Goal: Transaction & Acquisition: Purchase product/service

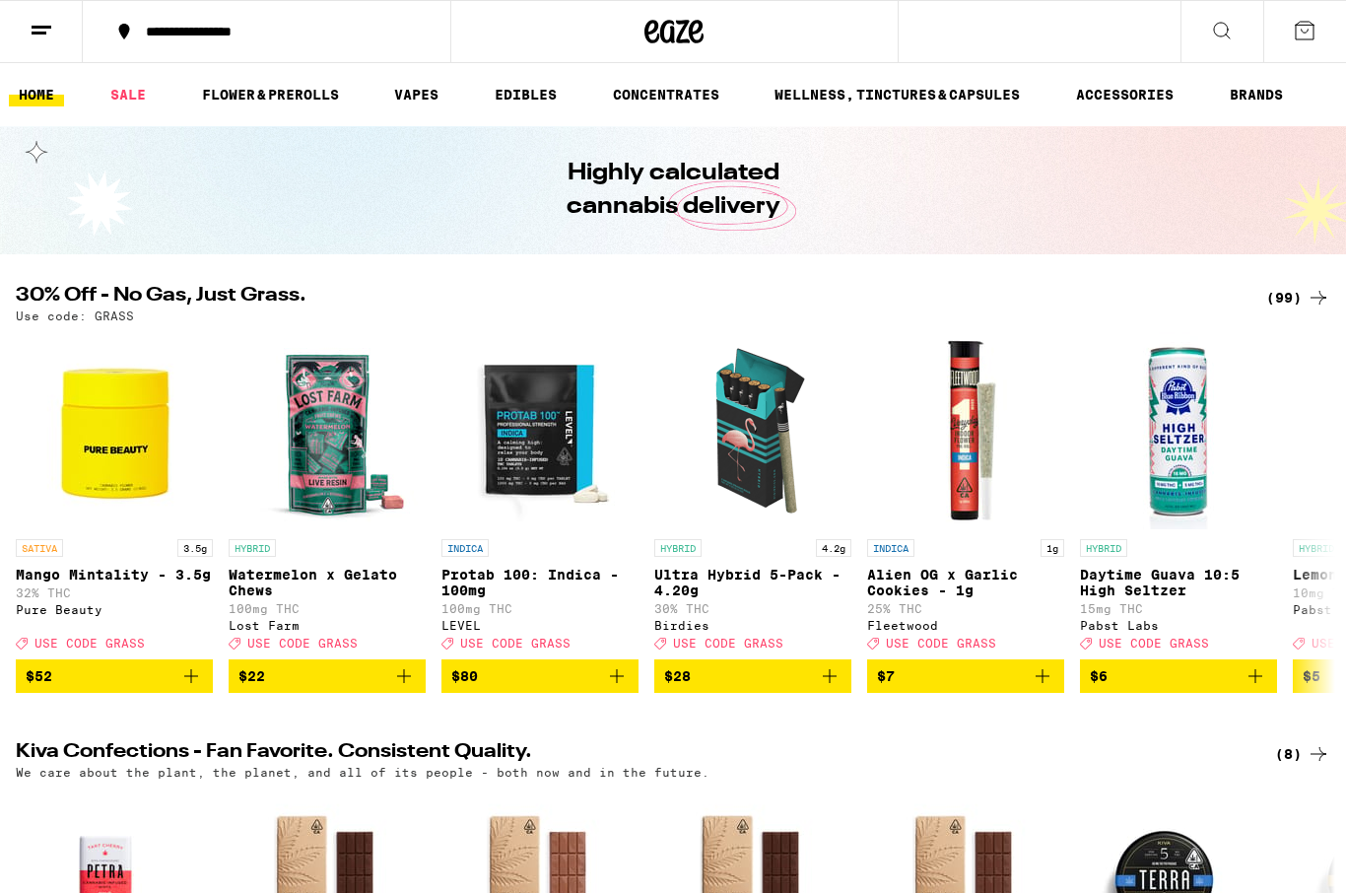
click at [1030, 308] on div "(99)" at bounding box center [1298, 298] width 64 height 24
click at [1030, 303] on div "(99)" at bounding box center [1298, 298] width 64 height 24
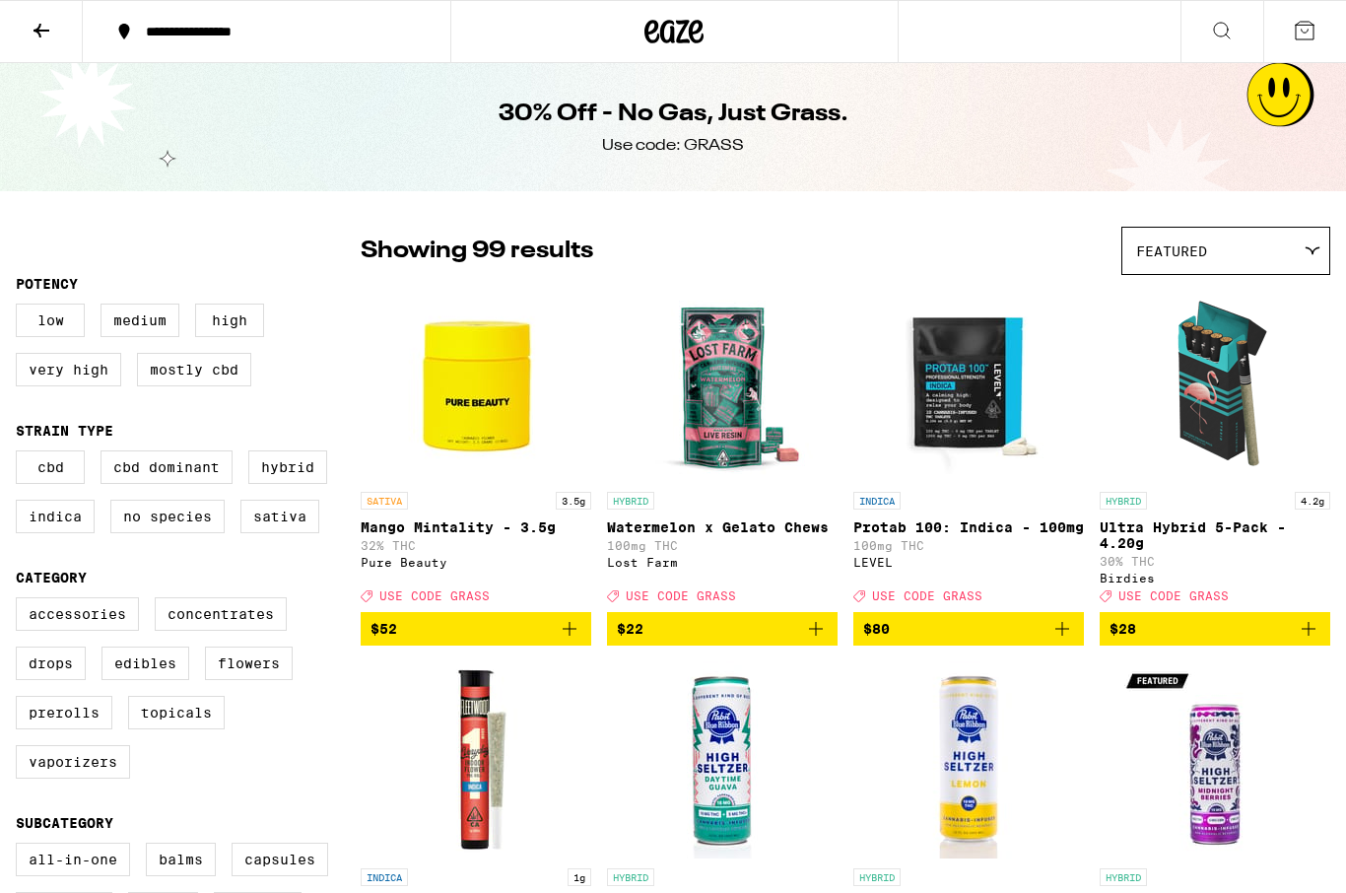
click at [1030, 297] on img "Open page for Ultra Hybrid 5-Pack - 4.20g from Birdies" at bounding box center [1214, 383] width 197 height 197
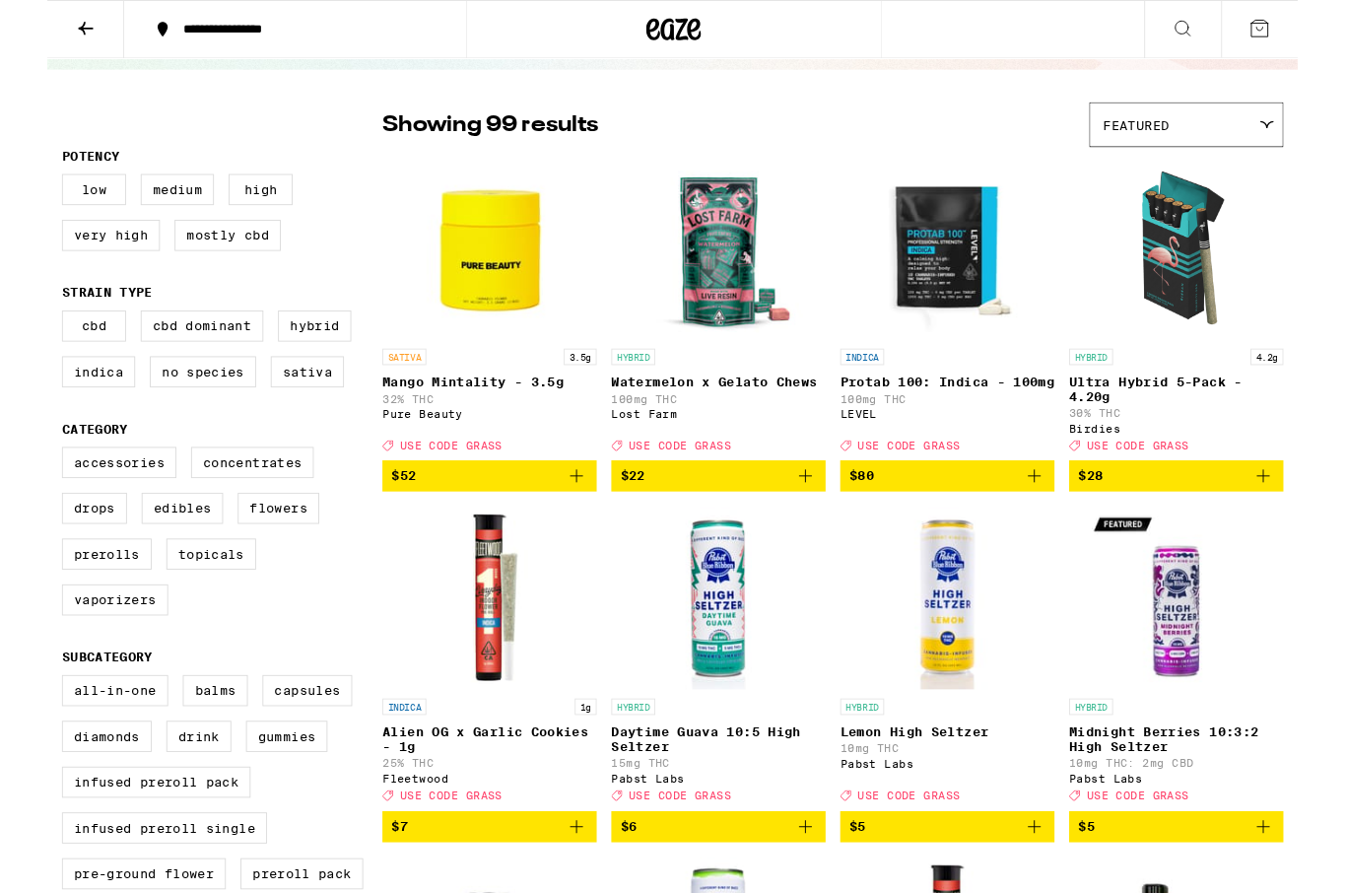
scroll to position [194, 0]
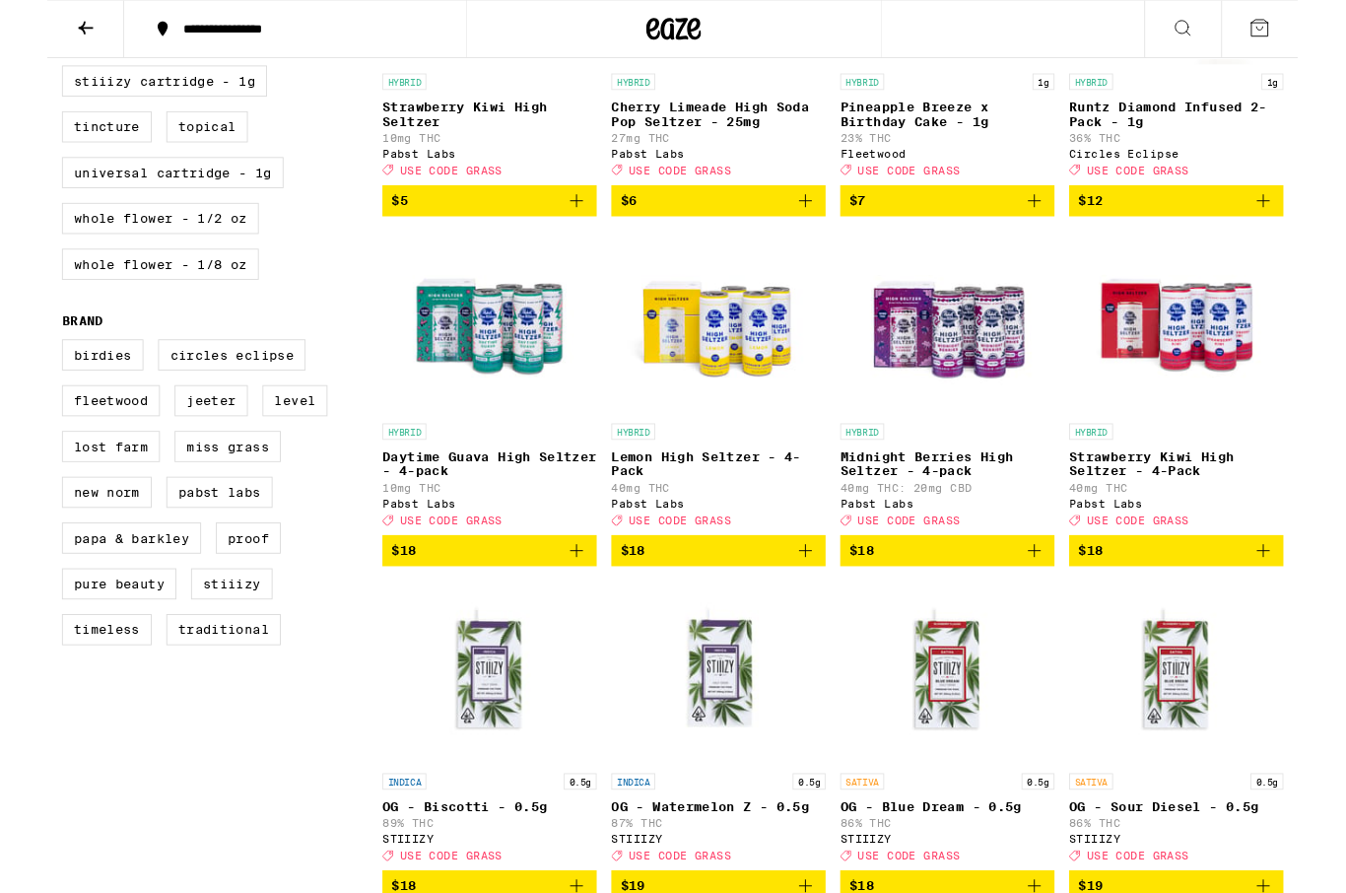
scroll to position [1167, 0]
click at [249, 595] on label "Proof" at bounding box center [216, 579] width 70 height 34
click at [21, 369] on input "Proof" at bounding box center [20, 368] width 1 height 1
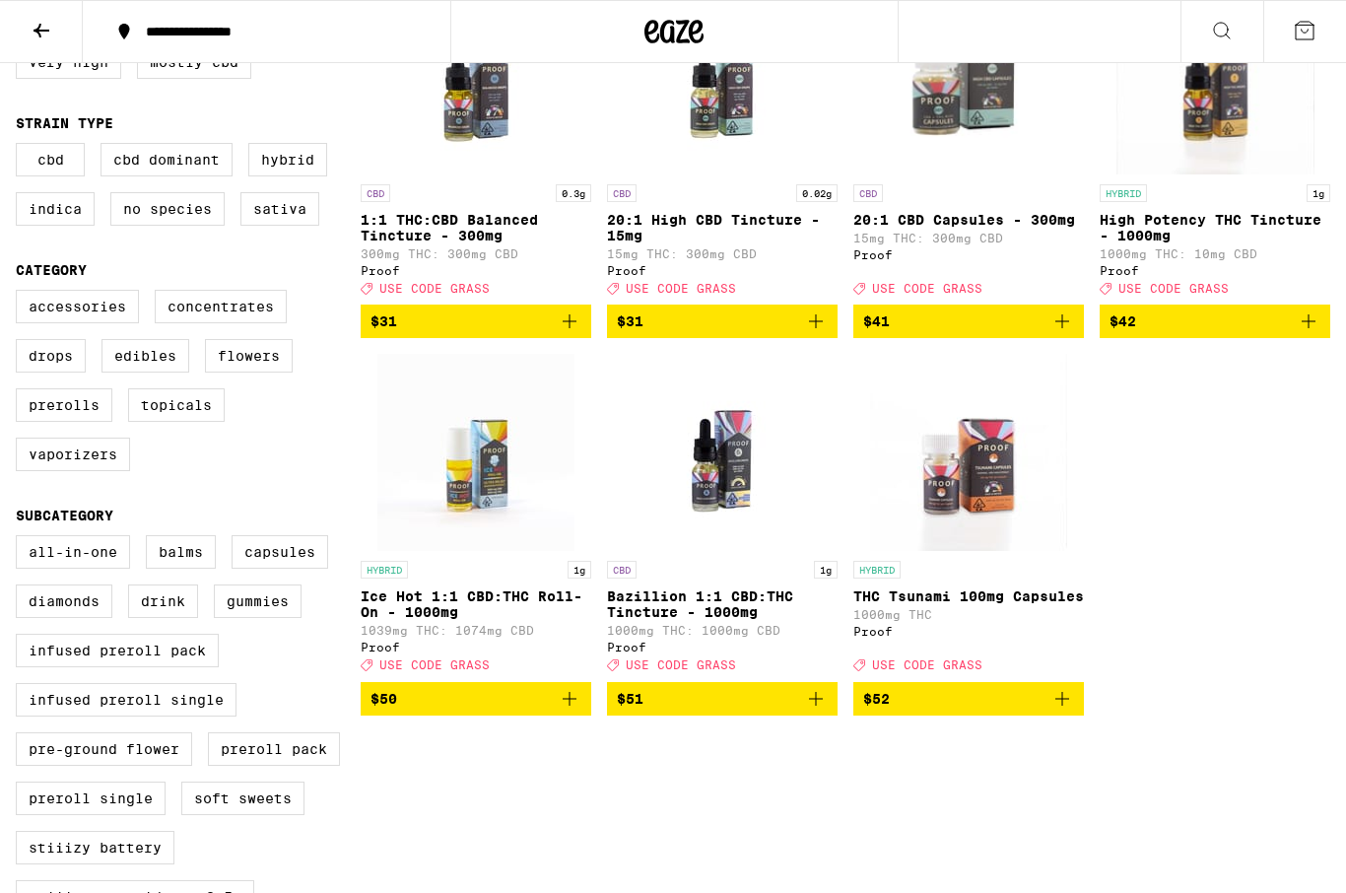
scroll to position [305, 0]
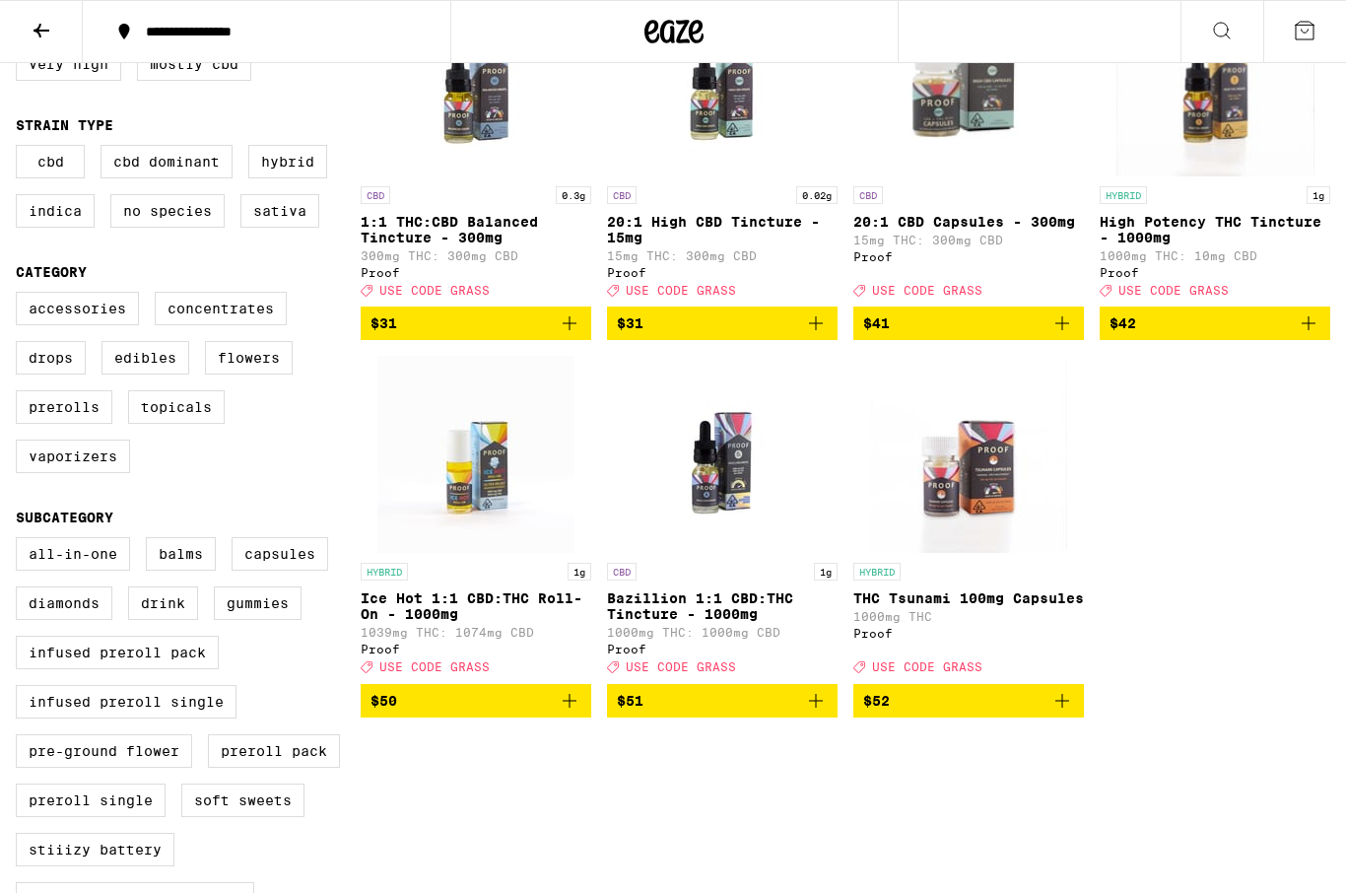
click at [1009, 580] on div "HYBRID" at bounding box center [968, 572] width 231 height 18
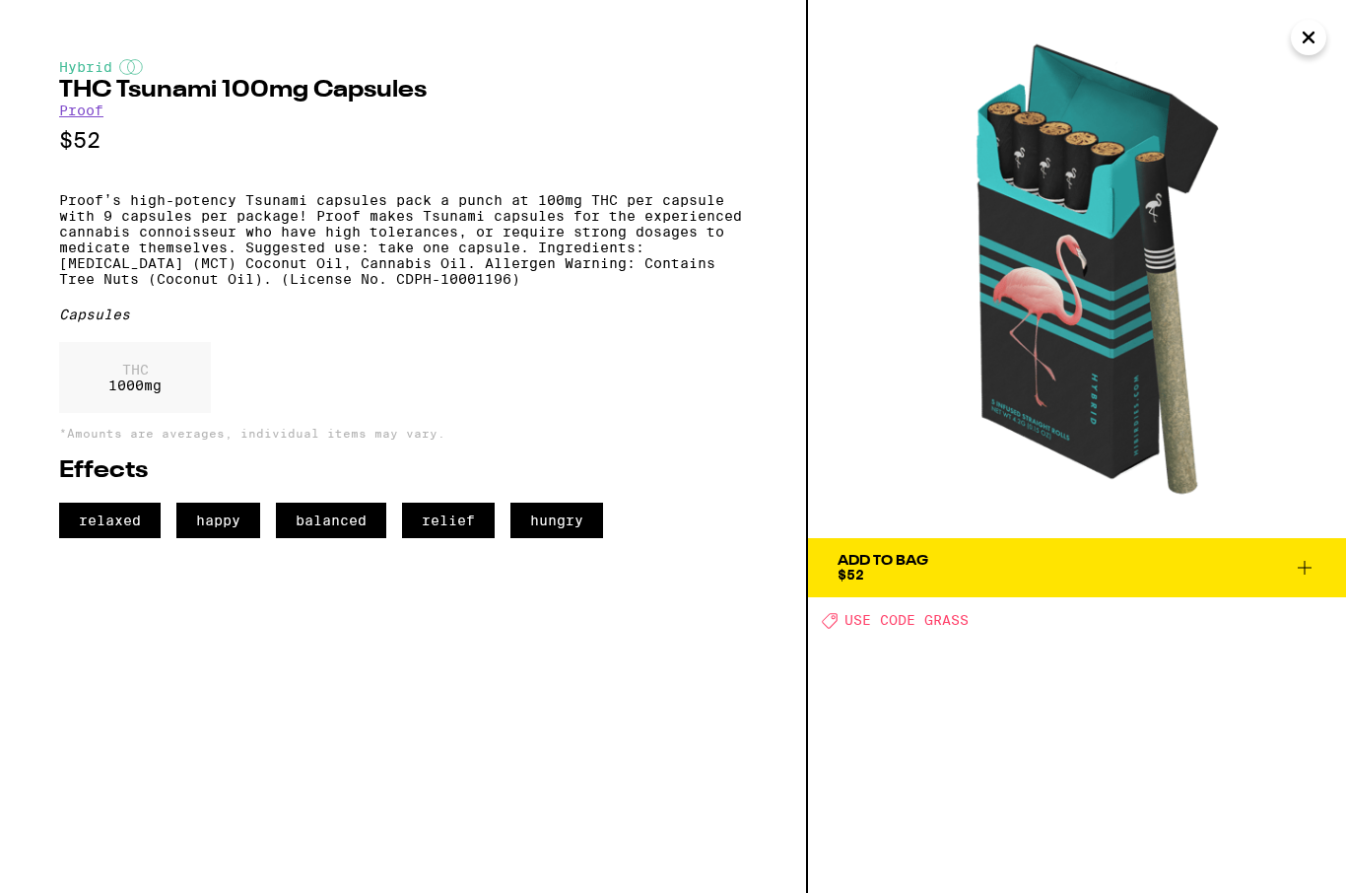
click at [980, 595] on button "Add To Bag $52" at bounding box center [1077, 567] width 538 height 59
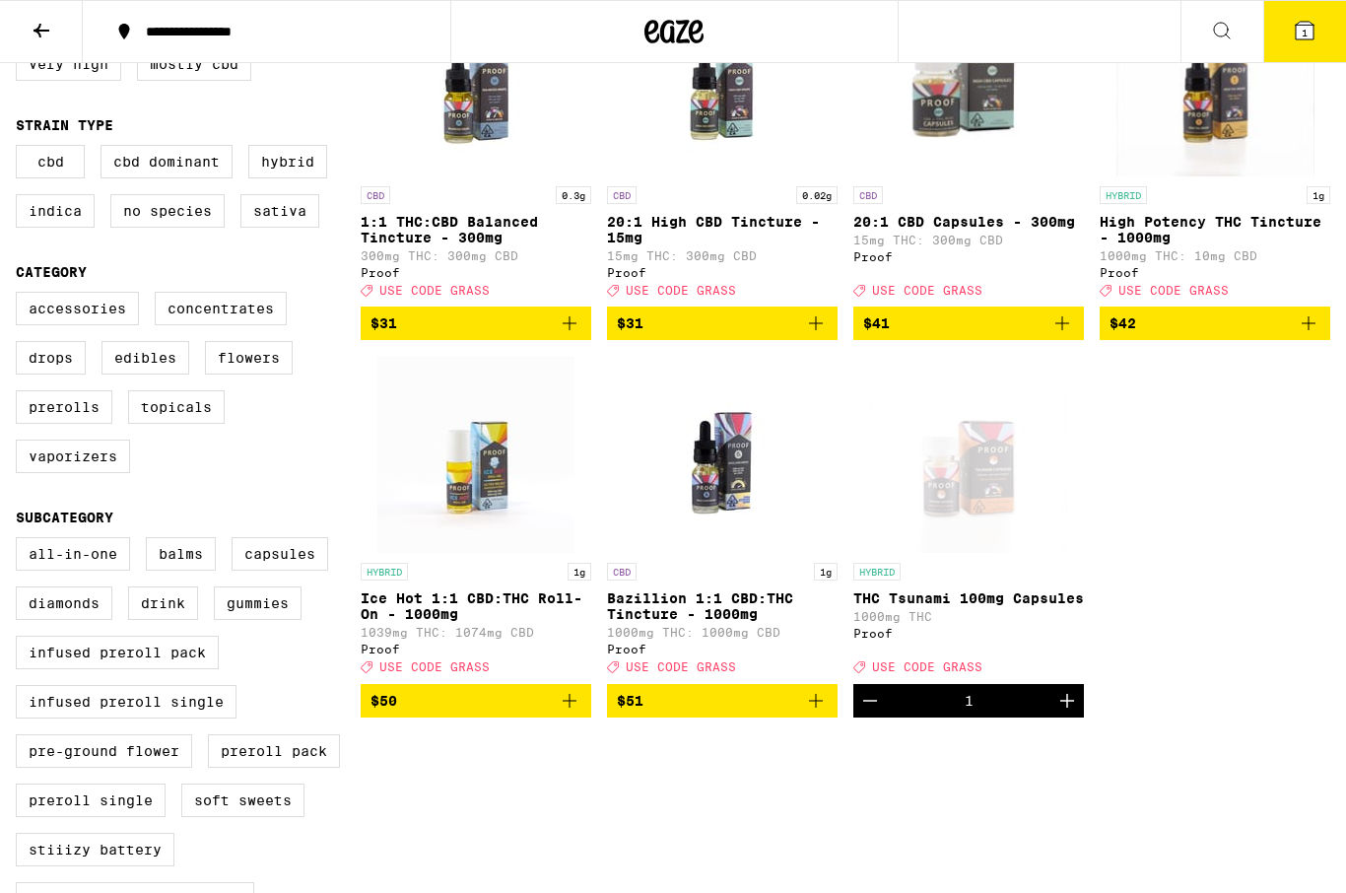
click at [934, 606] on p "THC Tsunami 100mg Capsules" at bounding box center [968, 598] width 231 height 16
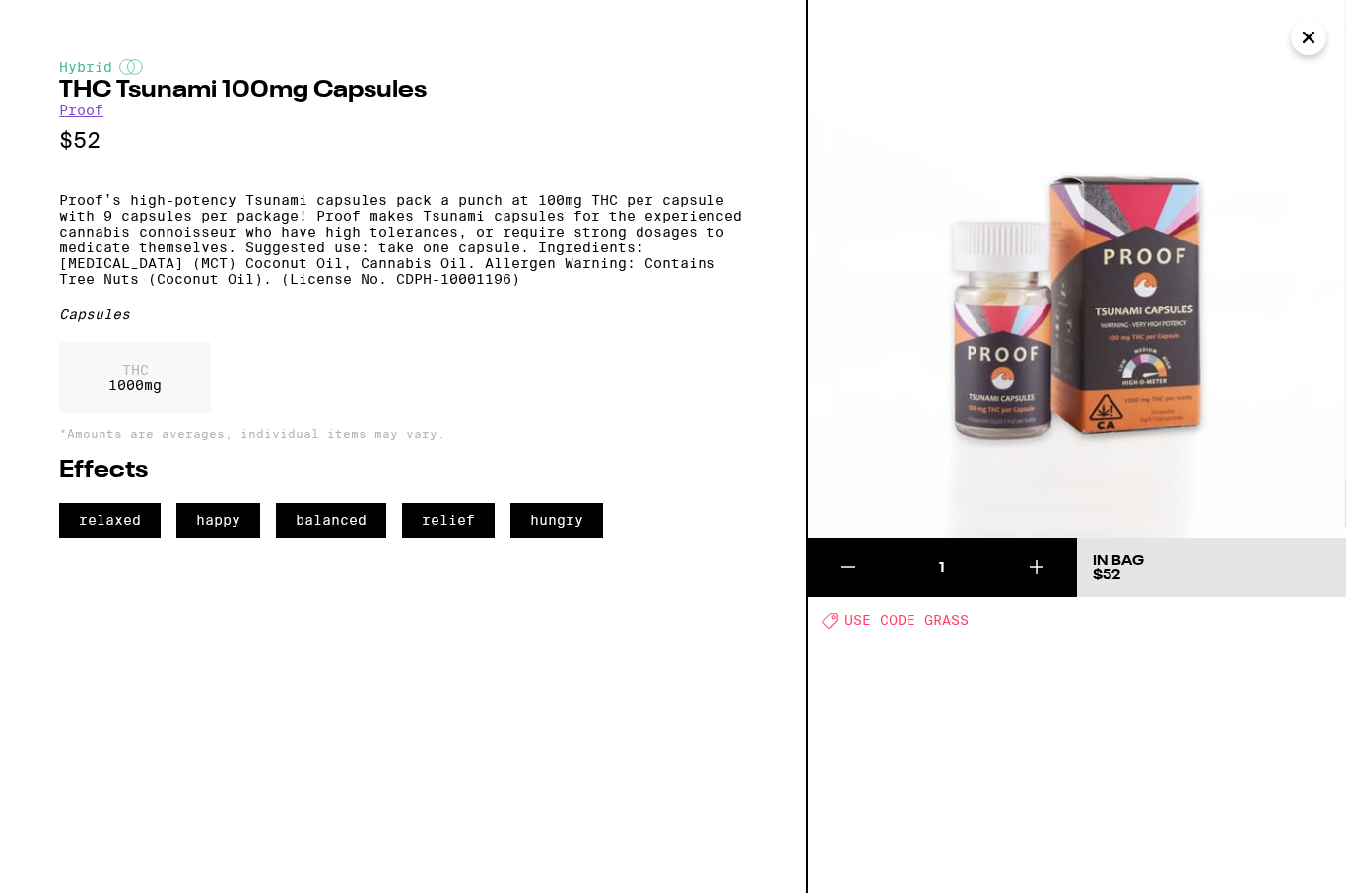
click at [924, 628] on span "USE CODE GRASS" at bounding box center [906, 621] width 124 height 16
click at [921, 628] on span "USE CODE GRASS" at bounding box center [906, 621] width 124 height 16
click at [914, 629] on span "USE CODE GRASS" at bounding box center [906, 621] width 124 height 16
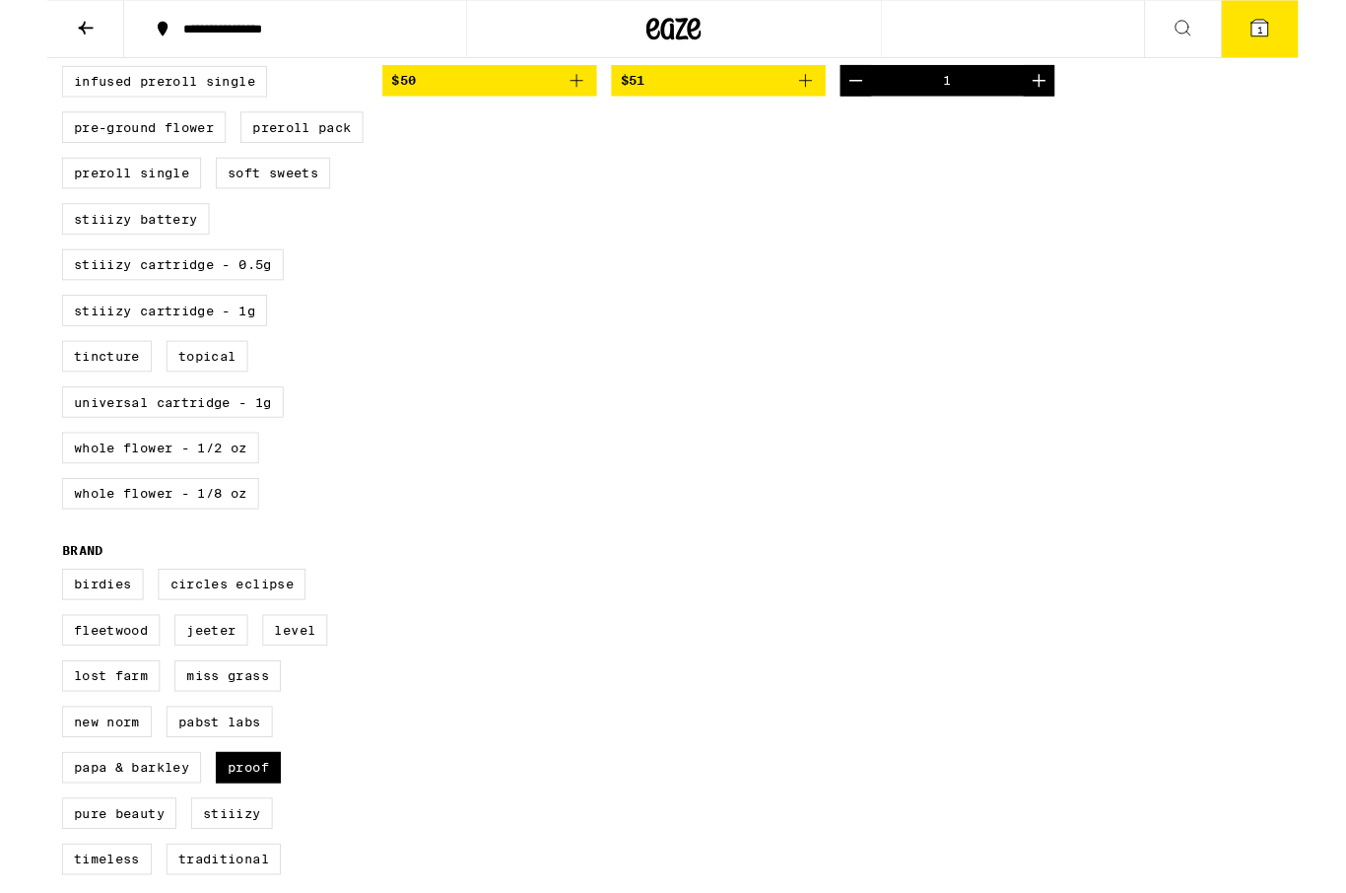
scroll to position [921, 0]
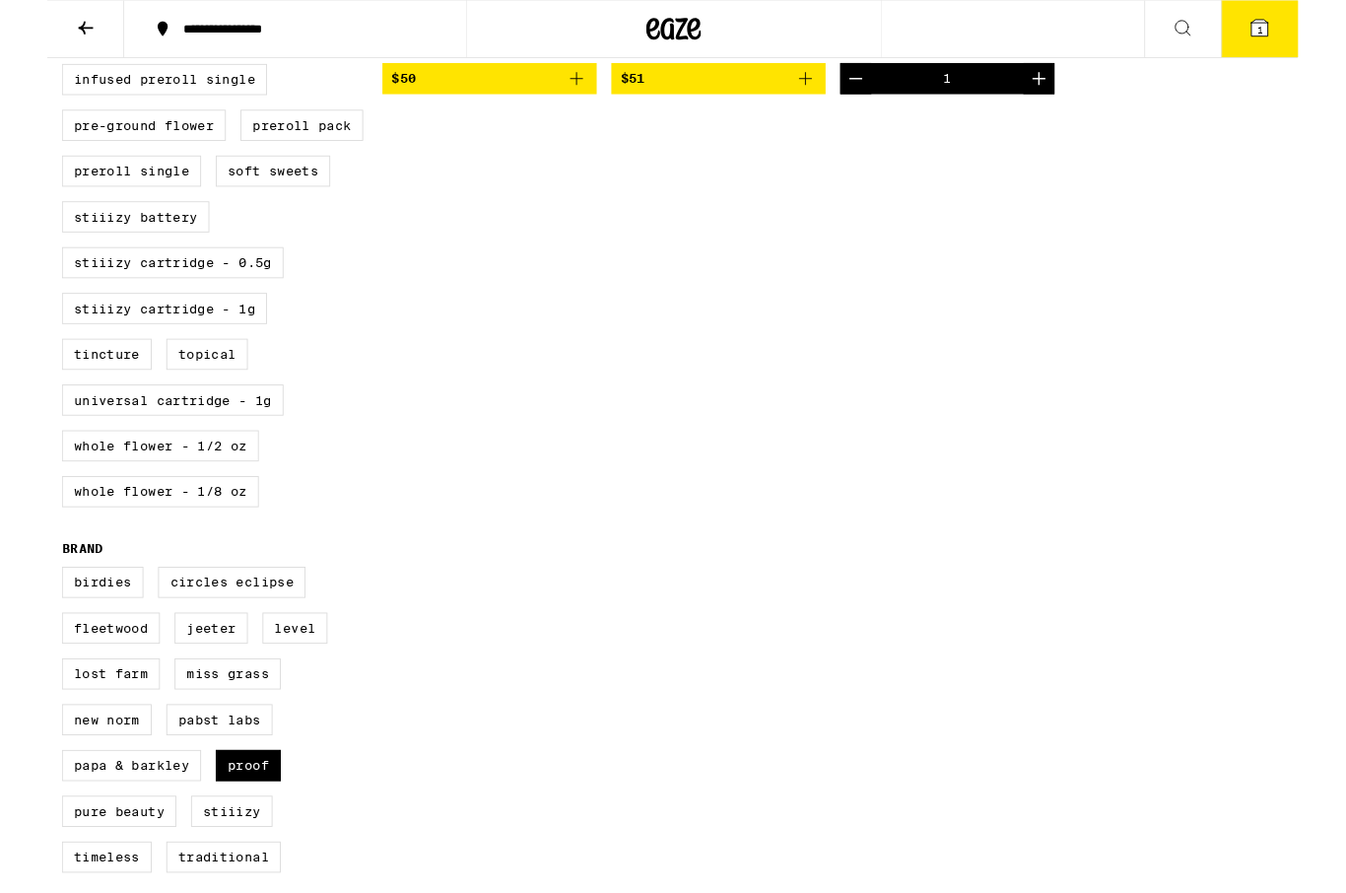
click at [673, 751] on div "Clear 1 filter Potency Low Medium High Very High Mostly CBD Strain Type CBD CBD…" at bounding box center [673, 130] width 1346 height 1681
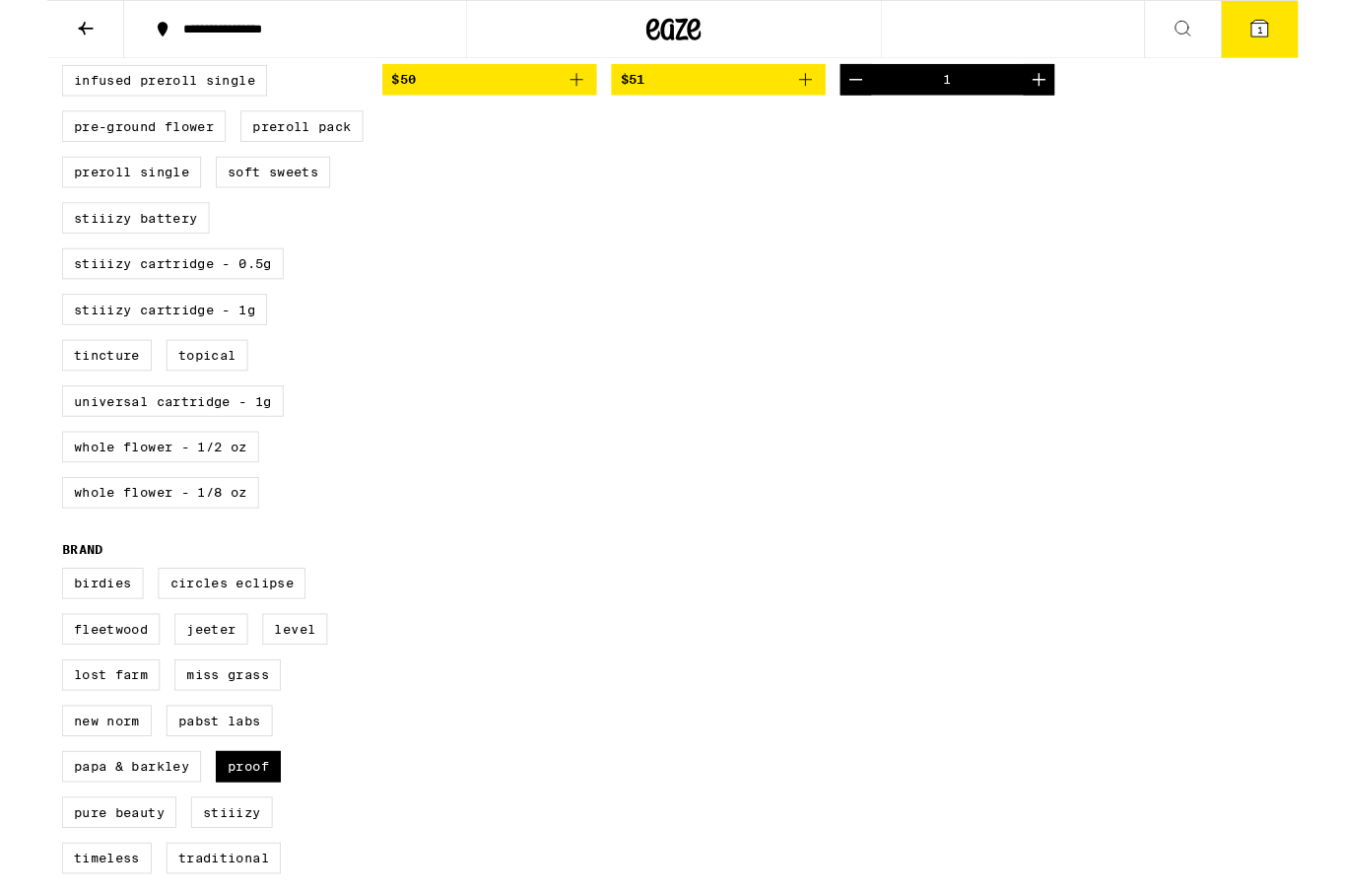
scroll to position [915, 0]
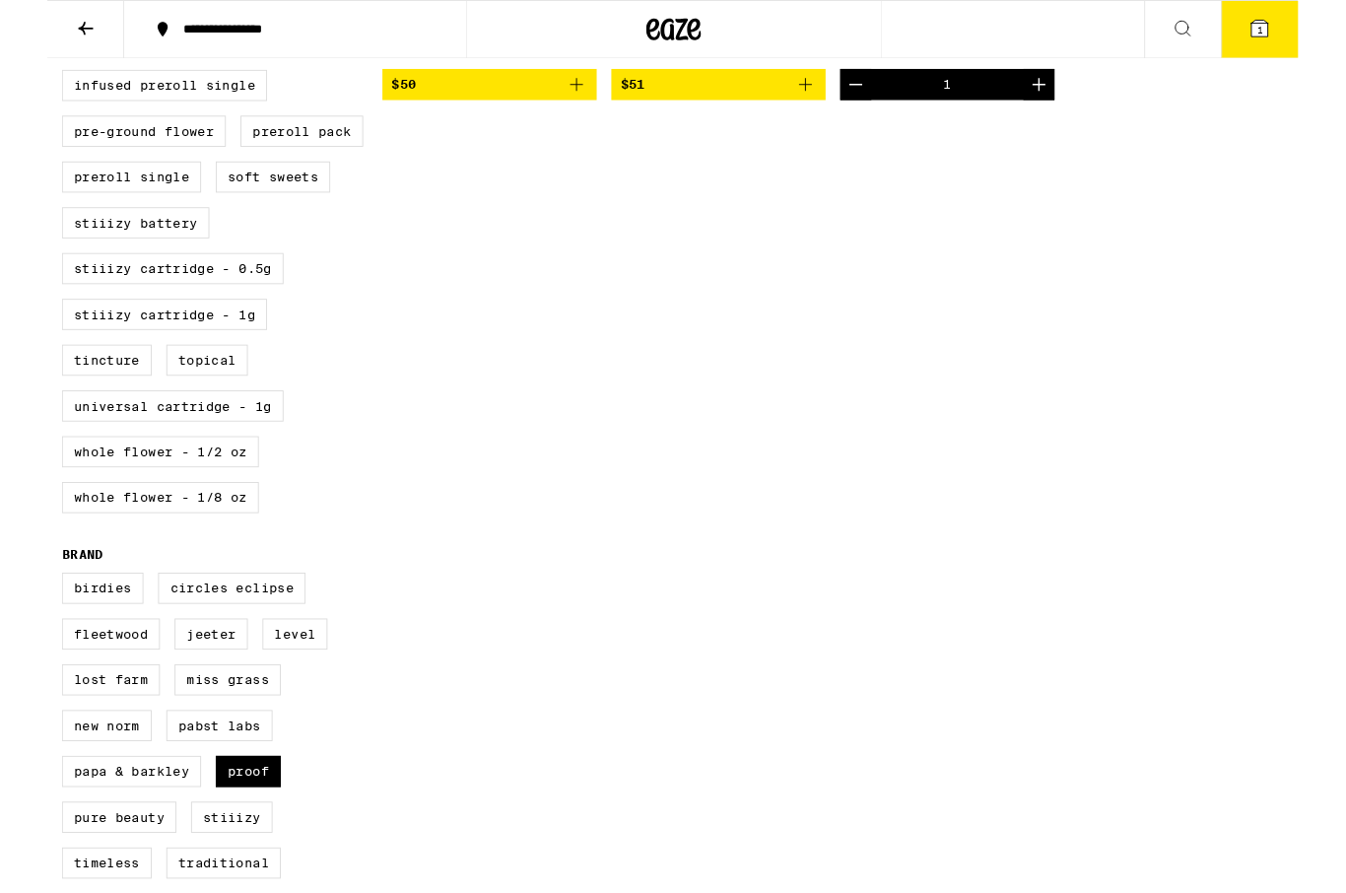
click at [265, 892] on div "Birdies Circles Eclipse Fleetwood [PERSON_NAME] LEVEL Lost Farm Miss Grass New …" at bounding box center [188, 788] width 345 height 345
click at [249, 846] on label "Proof" at bounding box center [216, 830] width 70 height 34
click at [21, 620] on input "Proof" at bounding box center [20, 619] width 1 height 1
checkbox input "false"
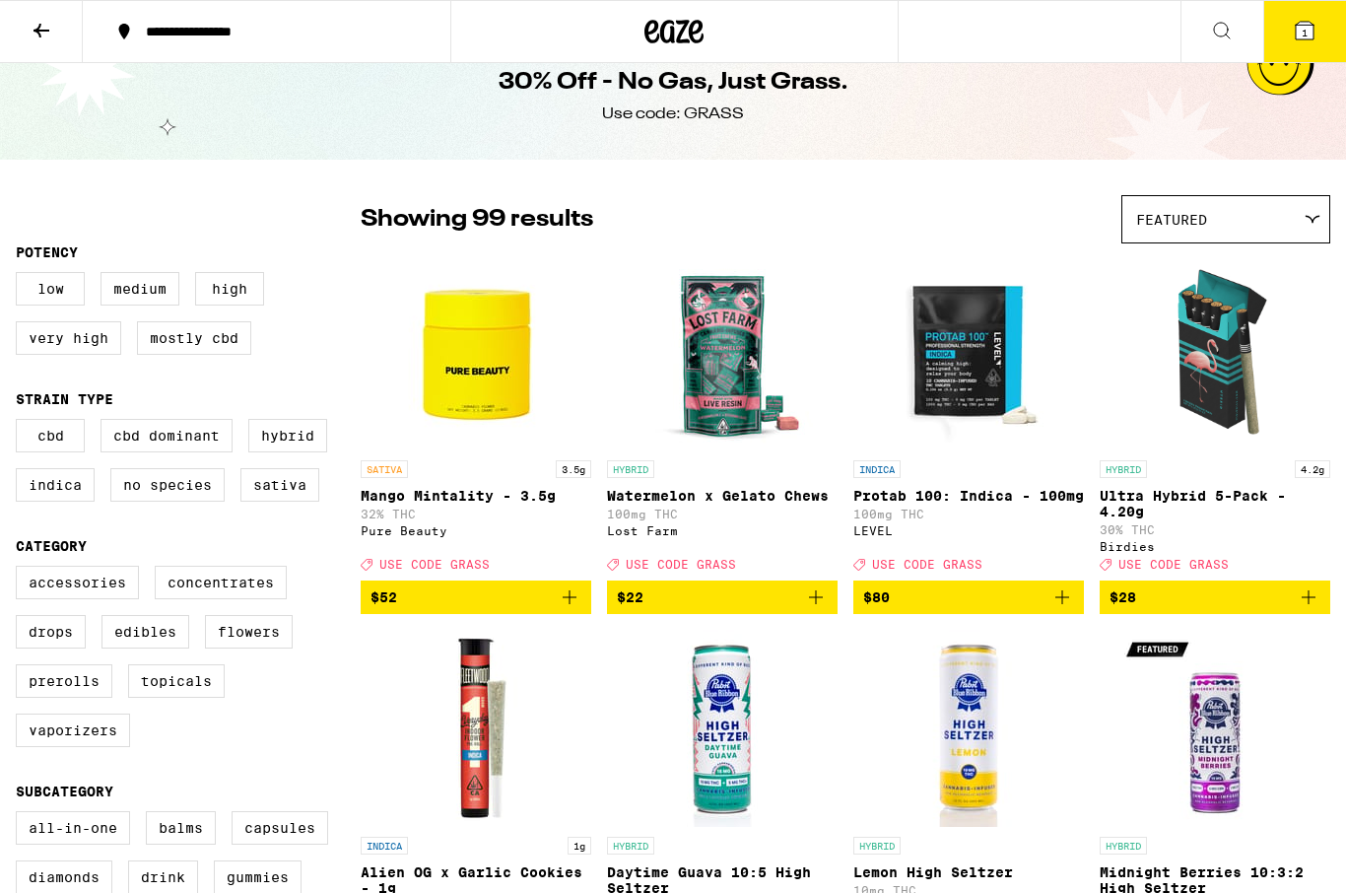
scroll to position [28, 0]
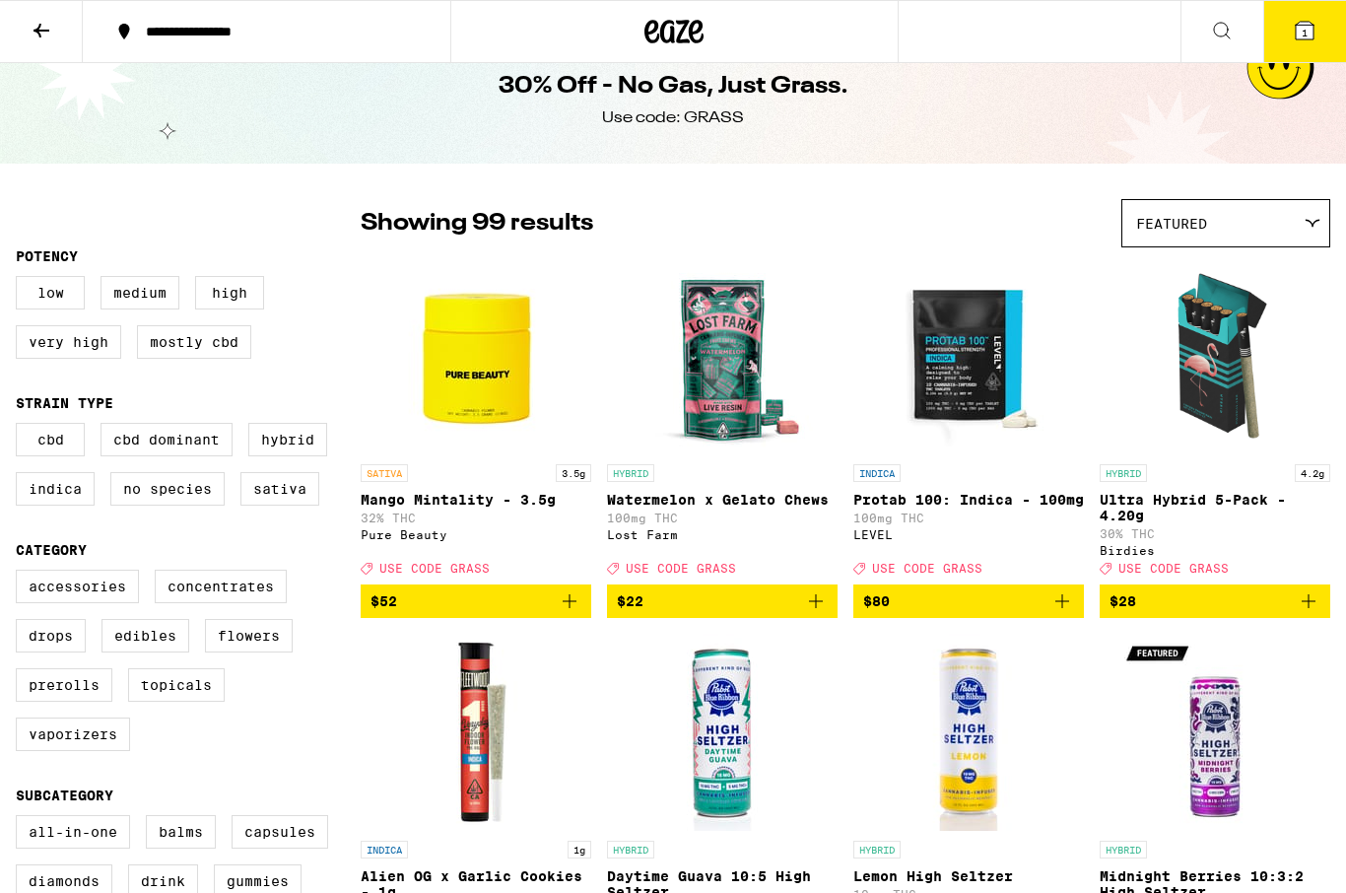
click at [219, 652] on label "Flowers" at bounding box center [249, 636] width 88 height 34
click at [21, 573] on input "Flowers" at bounding box center [20, 573] width 1 height 1
checkbox input "true"
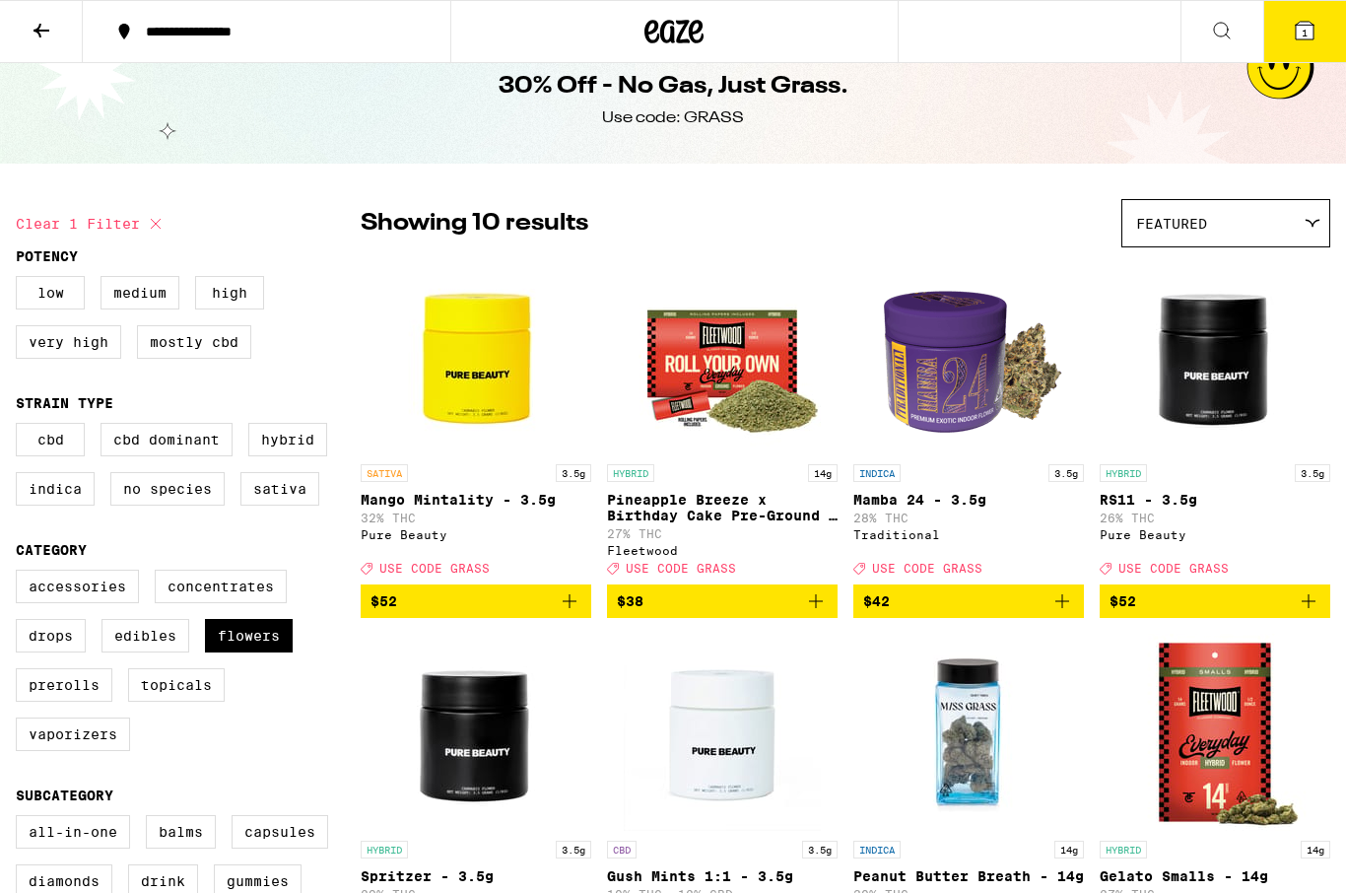
click at [358, 767] on div "Accessories Concentrates Drops Edibles Flowers Prerolls Topicals Vaporizers" at bounding box center [188, 668] width 345 height 197
click at [70, 504] on label "Indica" at bounding box center [55, 489] width 79 height 34
click at [21, 427] on input "Indica" at bounding box center [20, 426] width 1 height 1
checkbox input "true"
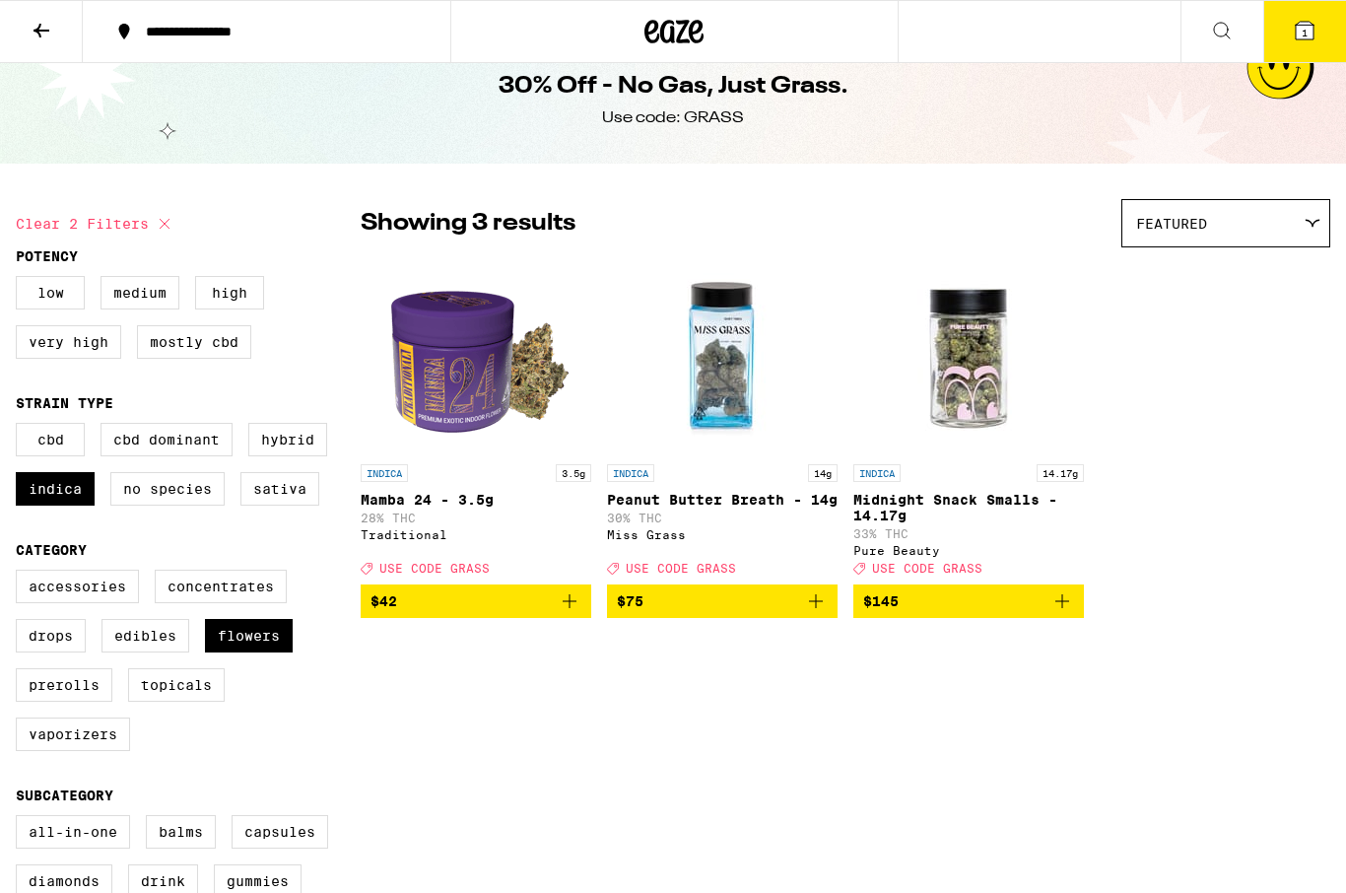
click at [761, 541] on div "Miss Grass" at bounding box center [722, 534] width 231 height 13
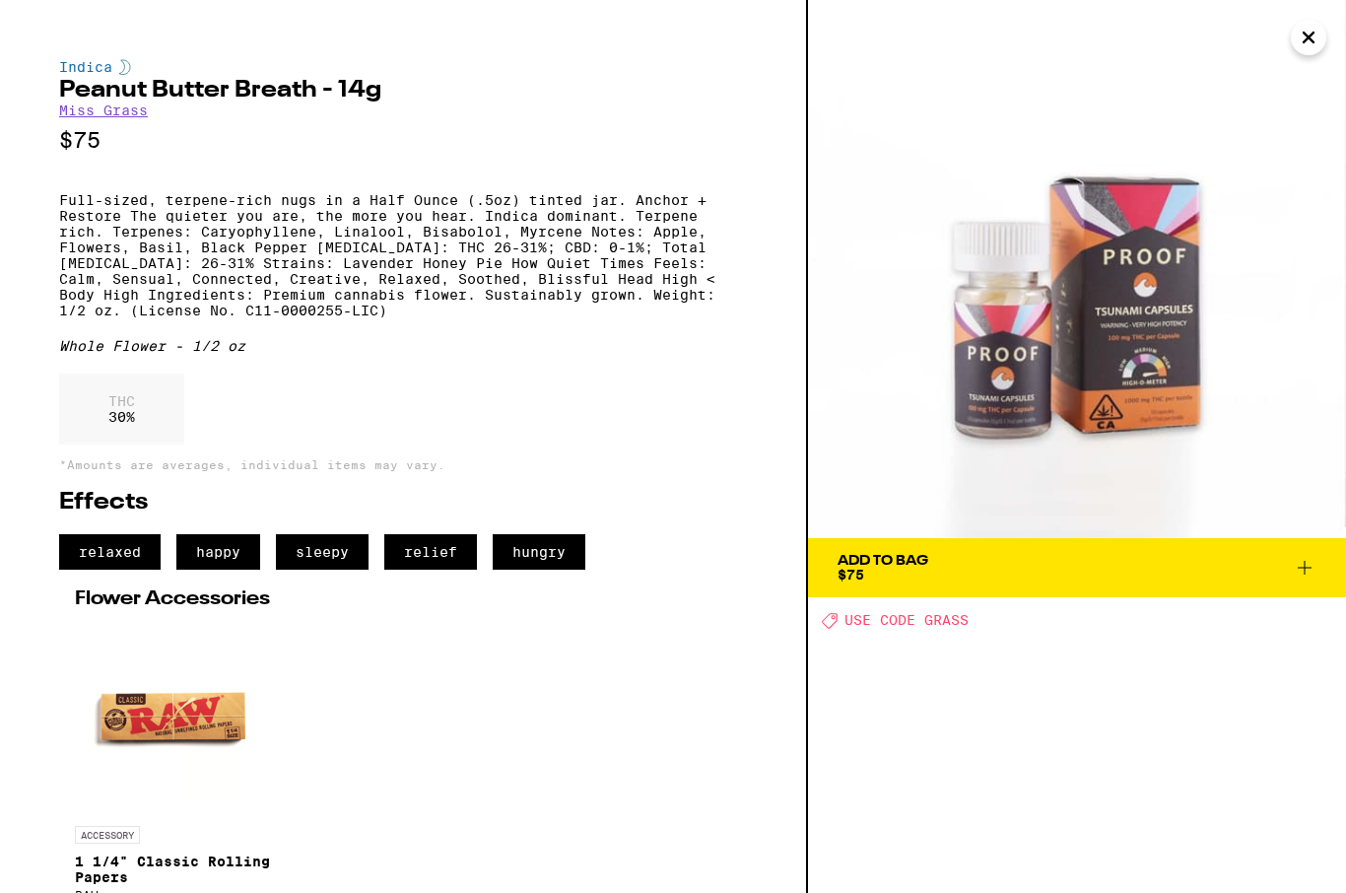
click at [690, 570] on div "relaxed happy sleepy relief hungry" at bounding box center [403, 551] width 688 height 35
click at [661, 628] on div "Indica Peanut Butter Breath - 14g Miss Grass $75 Full-sized, terpene-rich nugs …" at bounding box center [403, 502] width 688 height 886
click at [645, 609] on h2 "Flower Accessories" at bounding box center [403, 599] width 656 height 20
click at [635, 609] on h2 "Flower Accessories" at bounding box center [403, 599] width 656 height 20
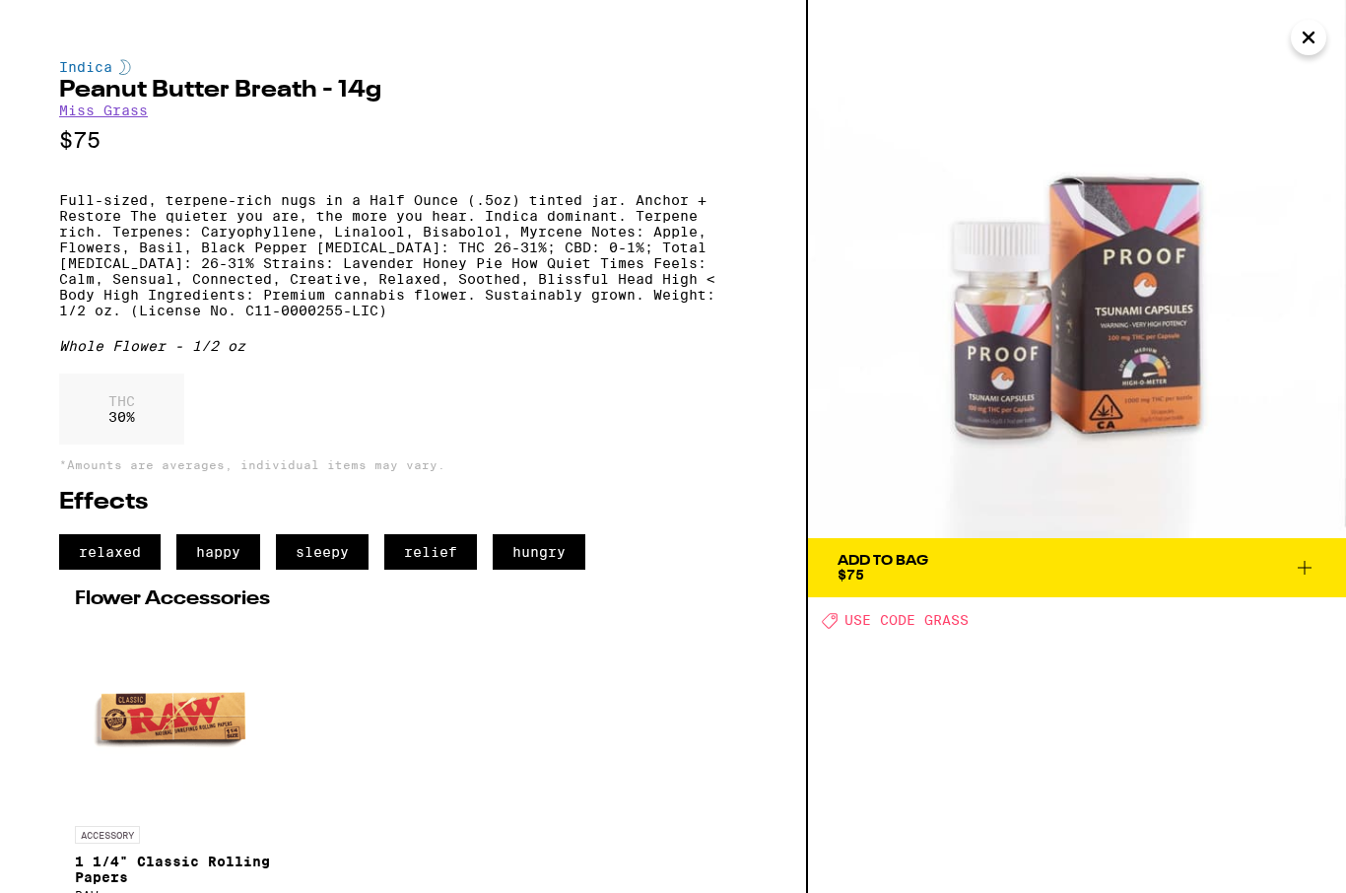
click at [634, 609] on h2 "Flower Accessories" at bounding box center [403, 599] width 656 height 20
click at [622, 609] on h2 "Flower Accessories" at bounding box center [403, 599] width 656 height 20
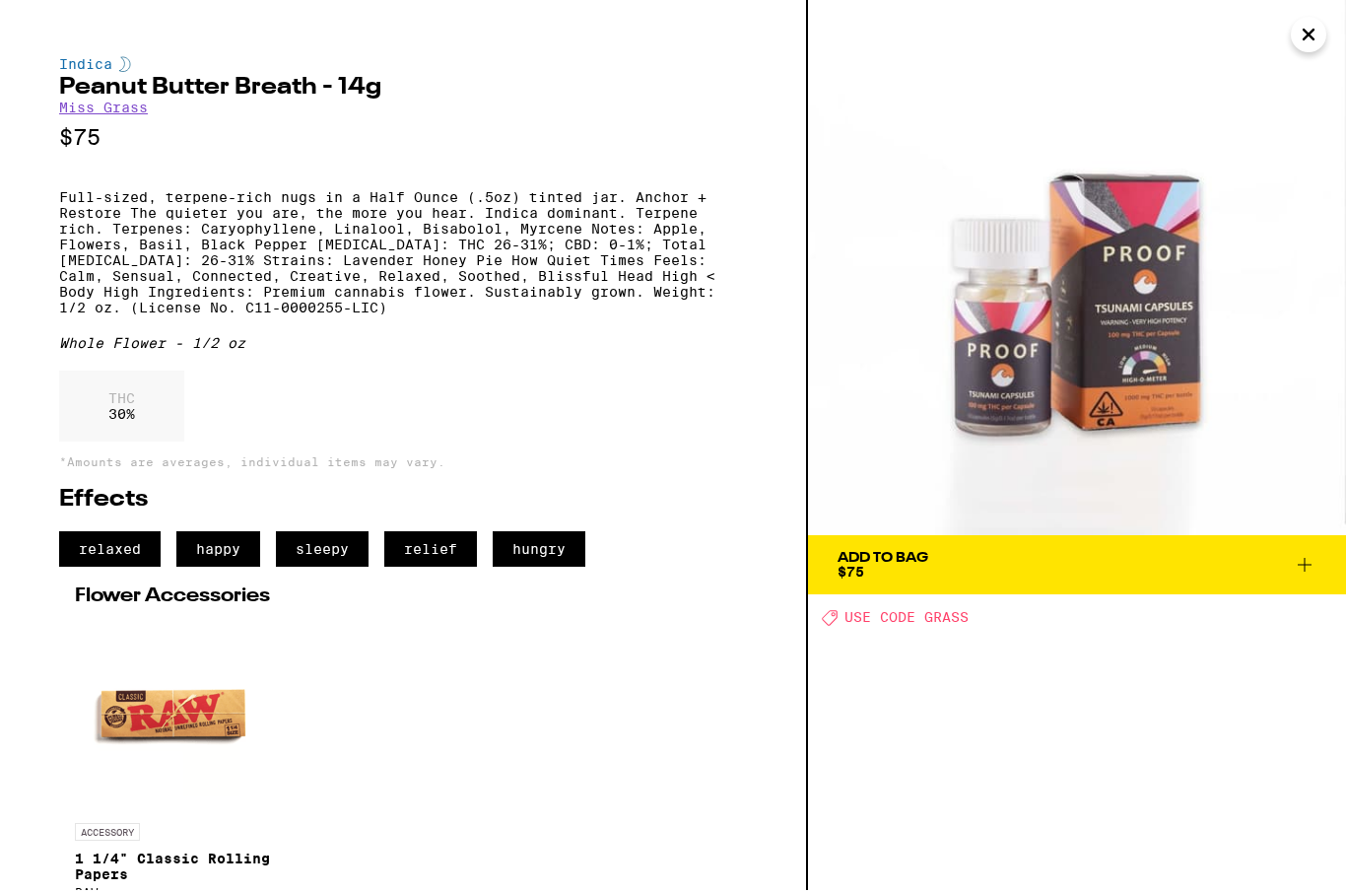
click at [607, 657] on div "Flower Accessories ACCESSORY 1 1/4" Classic Rolling Papers RAW $2" at bounding box center [403, 767] width 688 height 356
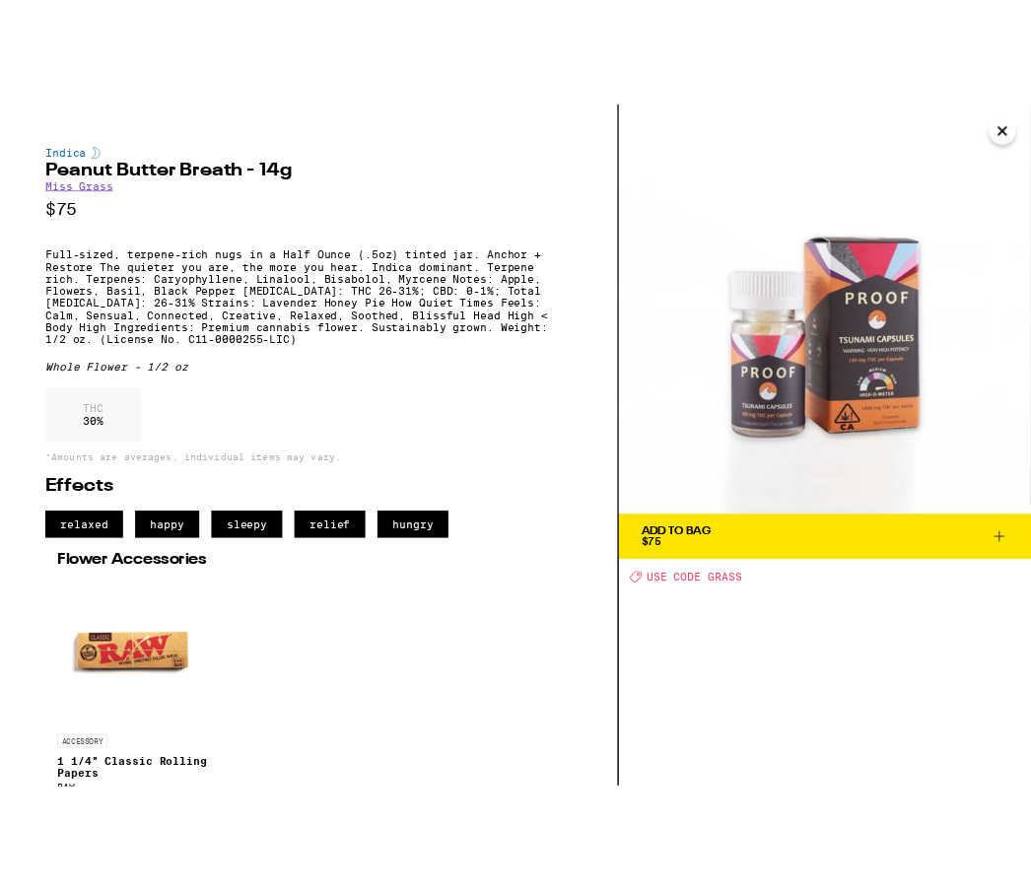
scroll to position [0, 0]
